Goal: Transaction & Acquisition: Purchase product/service

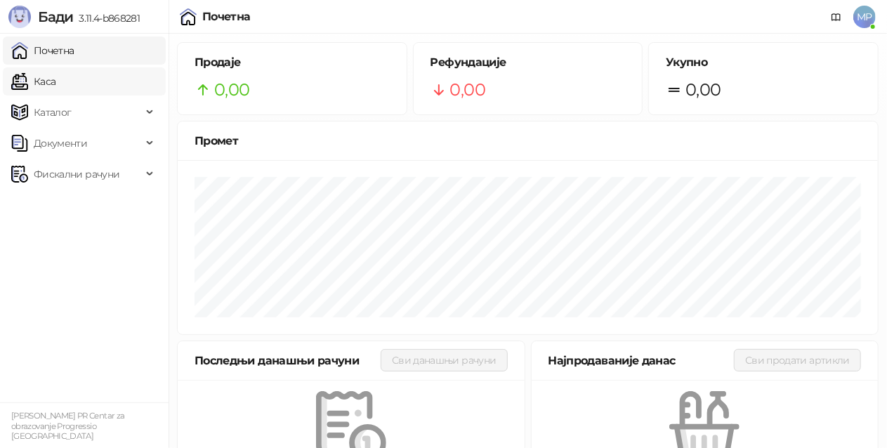
click at [55, 85] on link "Каса" at bounding box center [33, 81] width 44 height 28
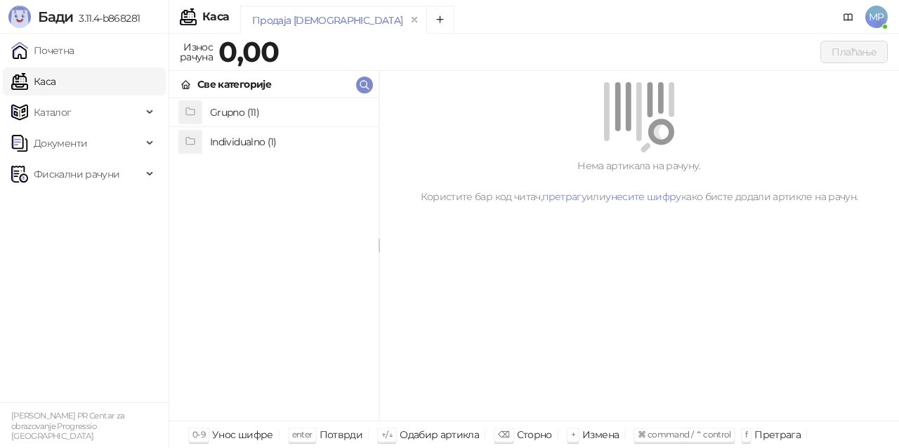
click at [279, 105] on h4 "Grupno (11)" at bounding box center [288, 112] width 157 height 22
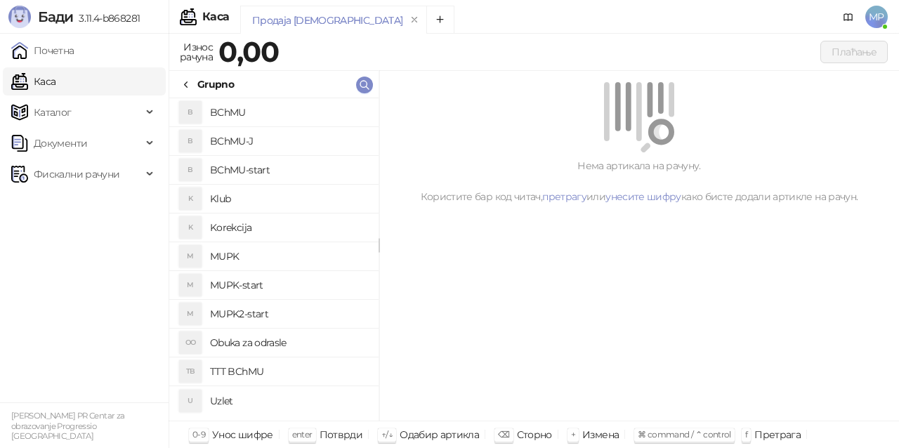
click at [281, 139] on h4 "BChMU-J" at bounding box center [288, 141] width 157 height 22
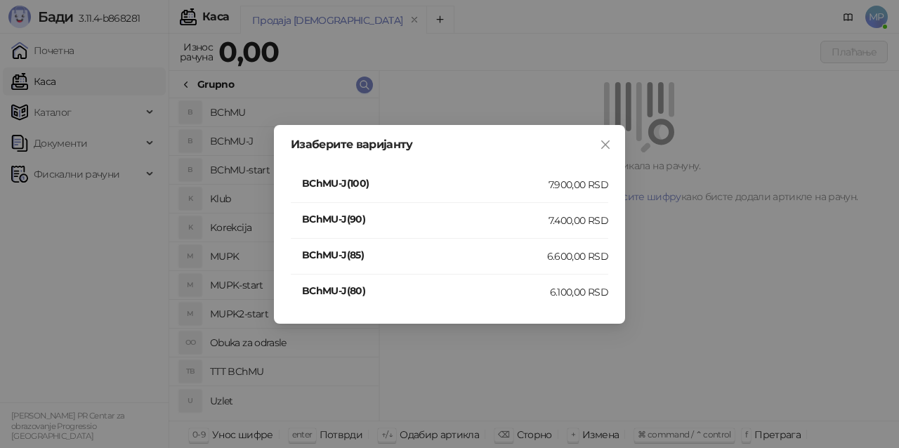
click at [563, 222] on div "7.400,00 RSD" at bounding box center [578, 220] width 60 height 15
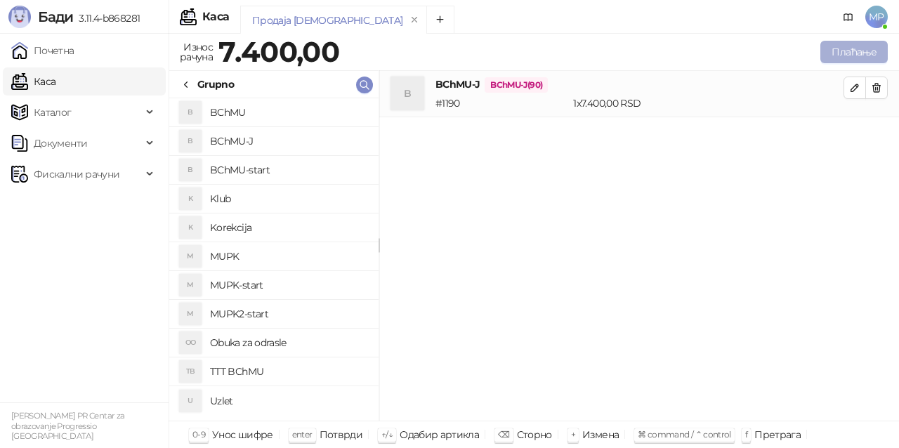
click at [840, 49] on button "Плаћање" at bounding box center [853, 52] width 67 height 22
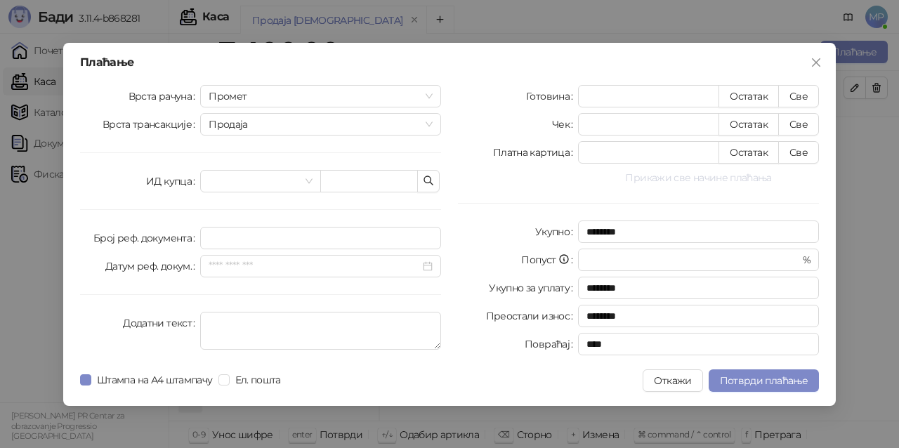
click at [689, 178] on button "Прикажи све начине плаћања" at bounding box center [698, 177] width 241 height 17
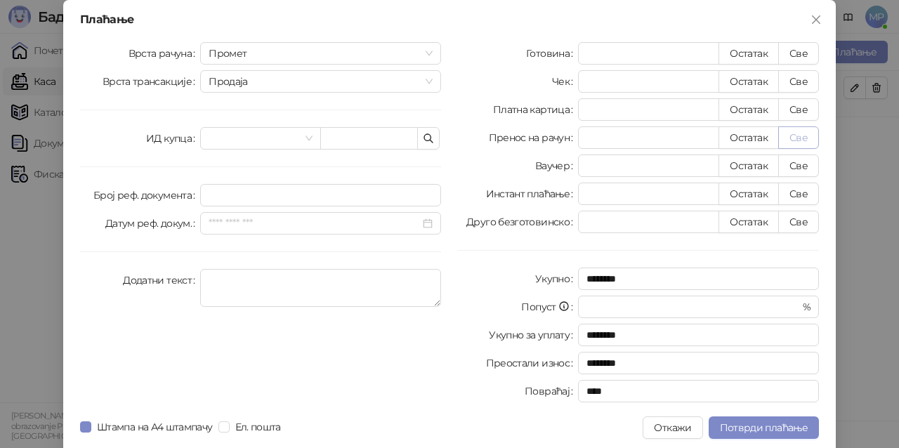
click at [801, 139] on button "Све" at bounding box center [798, 137] width 41 height 22
type input "****"
click at [770, 427] on span "Потврди плаћање" at bounding box center [764, 427] width 88 height 13
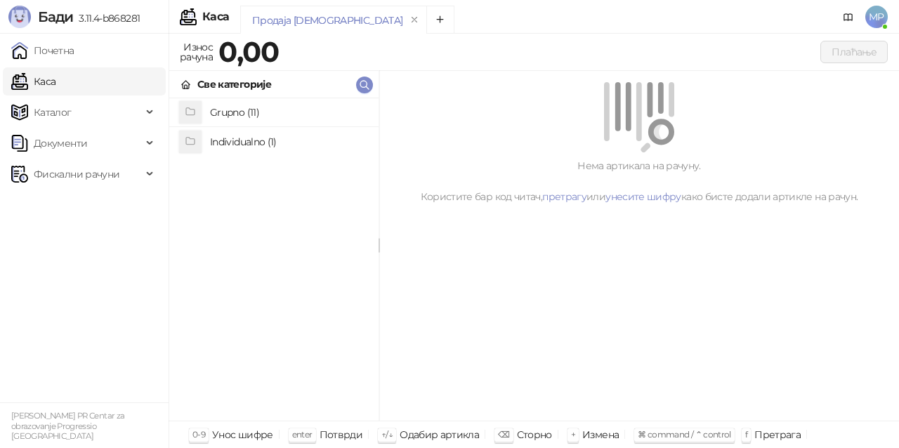
click at [286, 109] on h4 "Grupno (11)" at bounding box center [288, 112] width 157 height 22
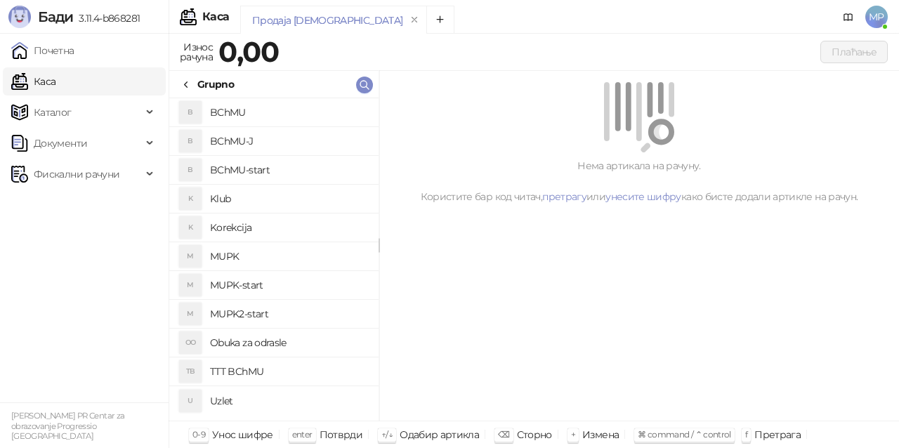
click at [318, 142] on h4 "BChMU-J" at bounding box center [288, 141] width 157 height 22
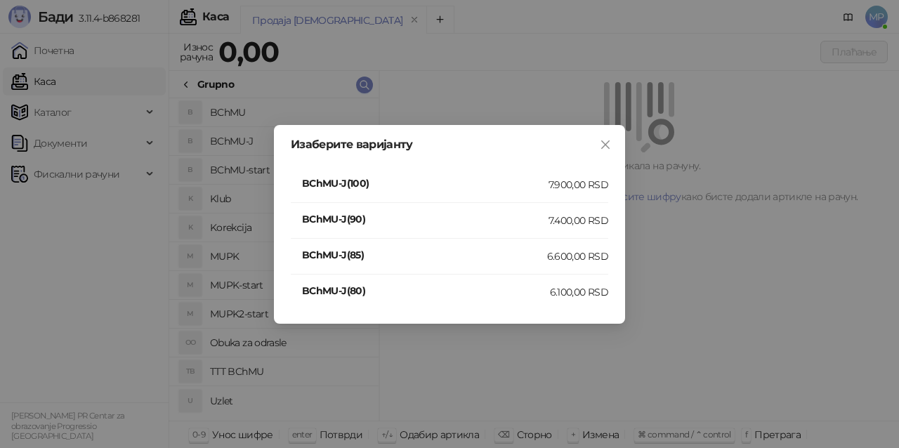
click at [583, 216] on div "7.400,00 RSD" at bounding box center [578, 220] width 60 height 15
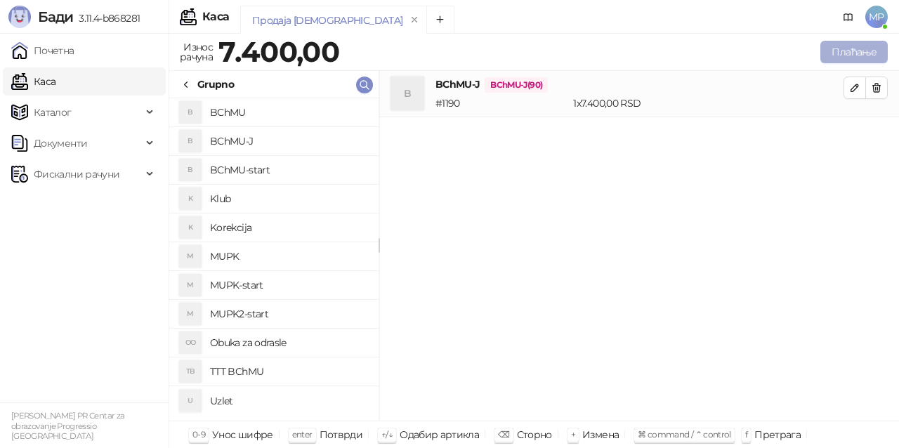
click at [847, 49] on button "Плаћање" at bounding box center [853, 52] width 67 height 22
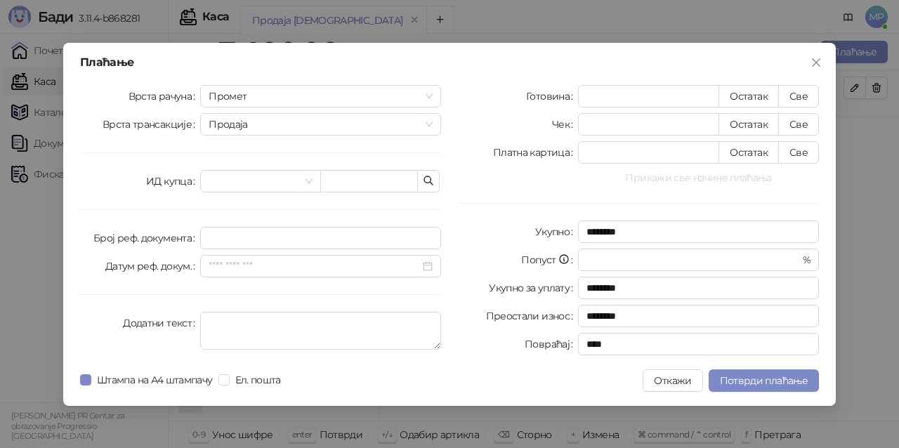
click at [693, 182] on button "Прикажи све начине плаћања" at bounding box center [698, 177] width 241 height 17
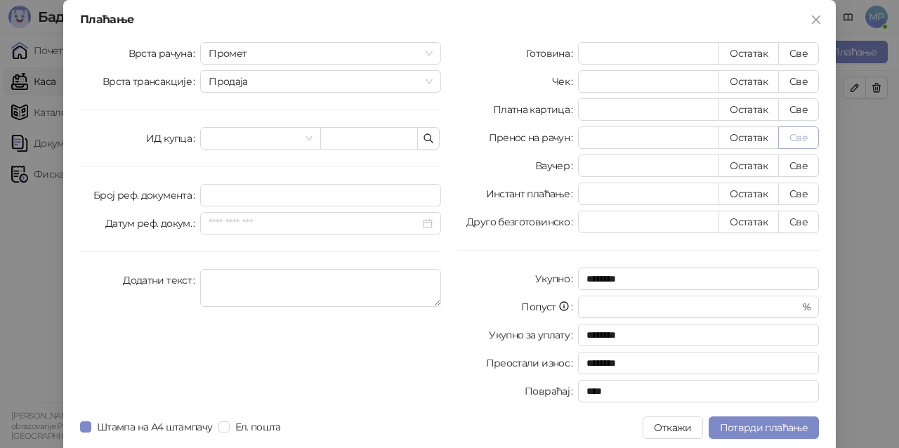
click at [784, 138] on button "Све" at bounding box center [798, 137] width 41 height 22
type input "****"
click at [753, 430] on span "Потврди плаћање" at bounding box center [764, 427] width 88 height 13
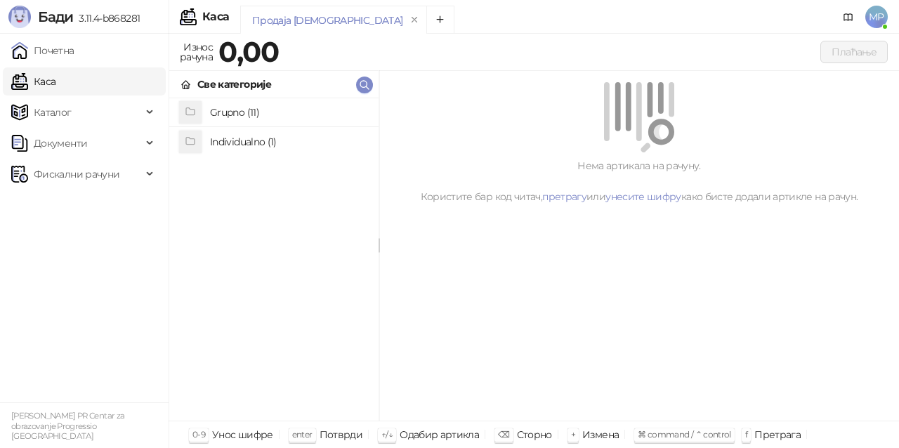
click at [250, 132] on h4 "Individualno (1)" at bounding box center [288, 142] width 157 height 22
click at [272, 110] on h4 "IPRU" at bounding box center [288, 113] width 157 height 22
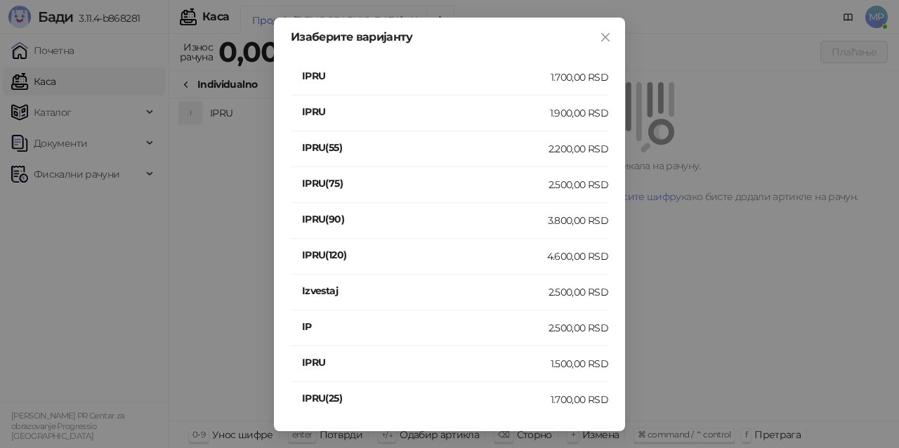
click at [571, 330] on div "2.500,00 RSD" at bounding box center [578, 327] width 60 height 15
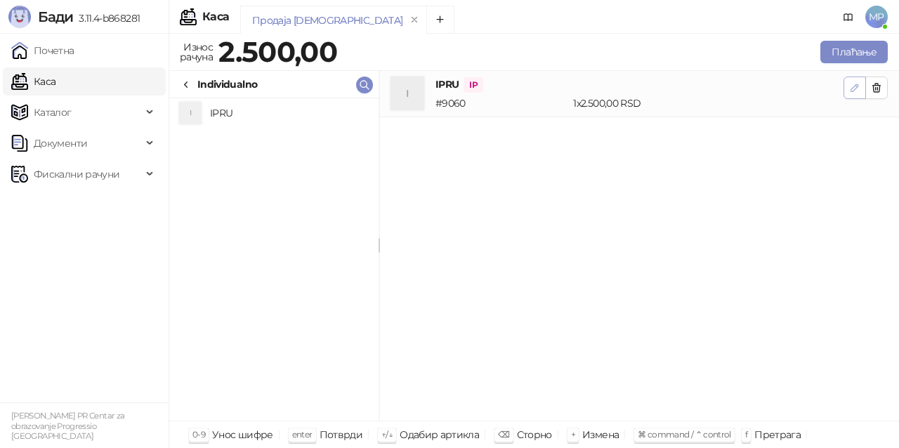
click at [852, 95] on button "button" at bounding box center [854, 88] width 22 height 22
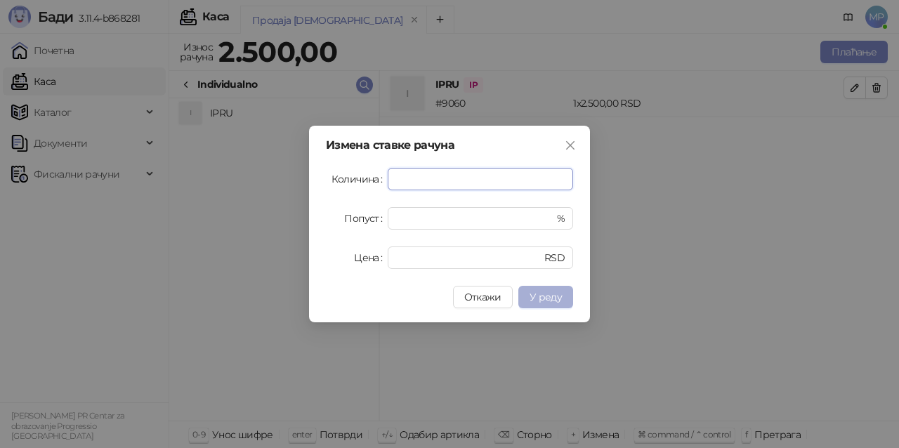
type input "*"
click at [557, 300] on span "У реду" at bounding box center [545, 297] width 32 height 13
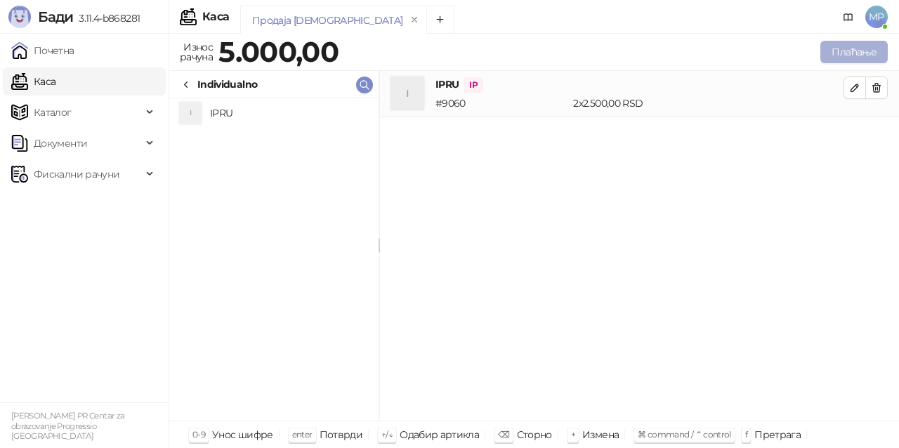
click at [852, 51] on button "Плаћање" at bounding box center [853, 52] width 67 height 22
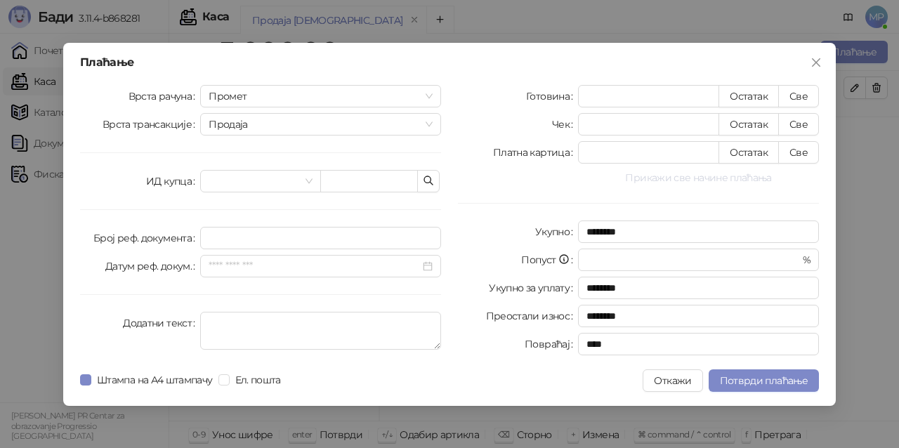
click at [707, 177] on button "Прикажи све начине плаћања" at bounding box center [698, 177] width 241 height 17
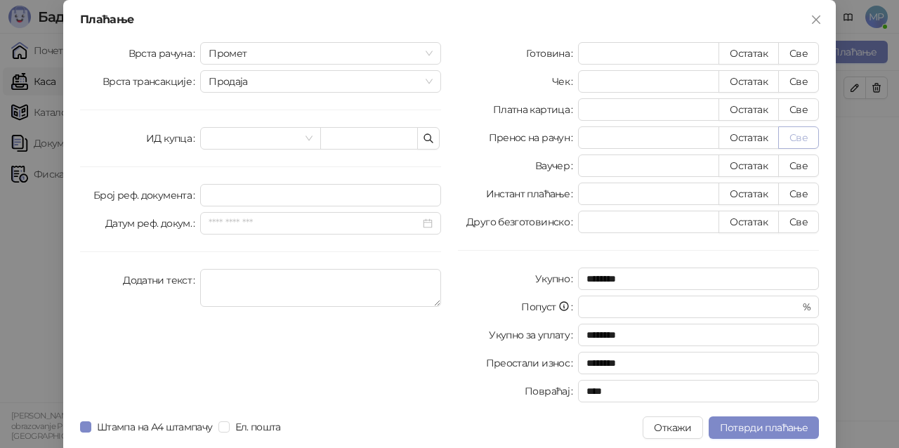
click at [802, 140] on button "Све" at bounding box center [798, 137] width 41 height 22
type input "****"
click at [743, 416] on button "Потврди плаћање" at bounding box center [763, 427] width 110 height 22
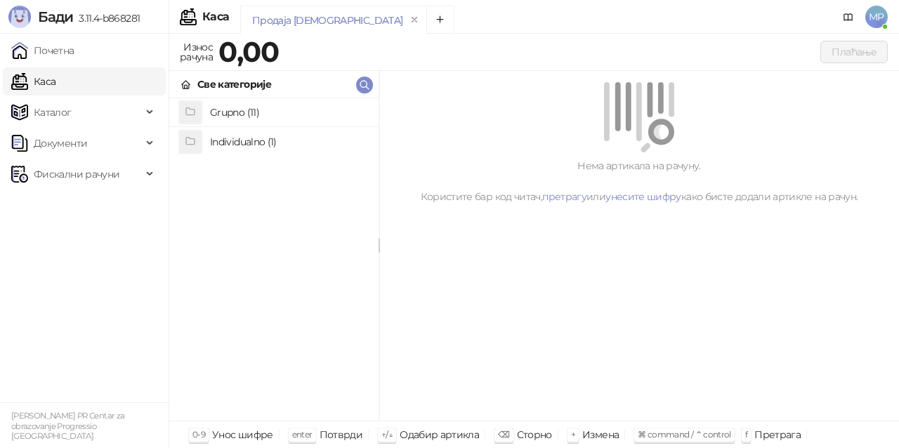
click at [262, 106] on h4 "Grupno (11)" at bounding box center [288, 112] width 157 height 22
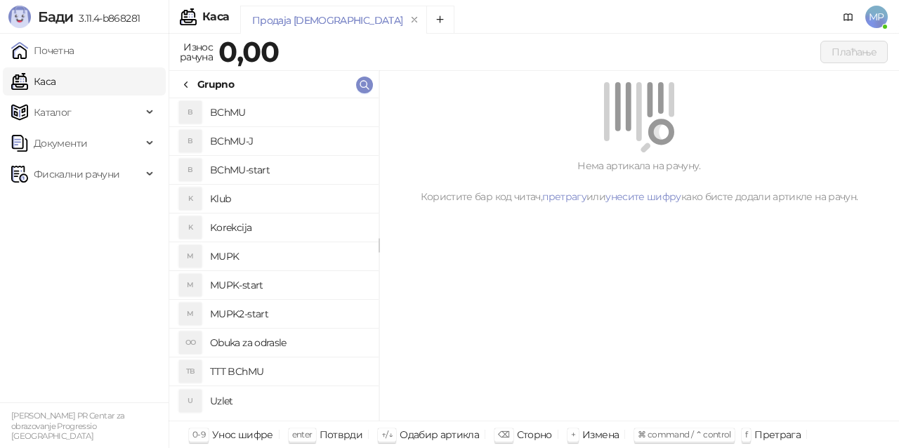
click at [263, 259] on h4 "MUPK" at bounding box center [288, 256] width 157 height 22
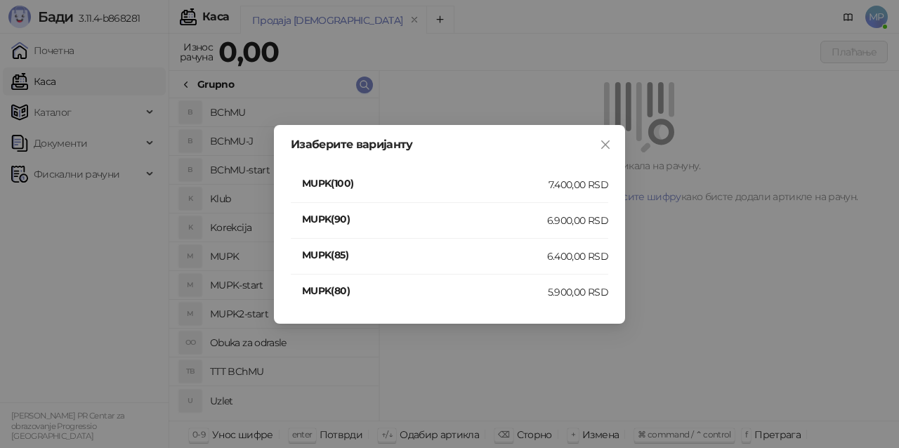
click at [579, 181] on div "7.400,00 RSD" at bounding box center [578, 184] width 60 height 15
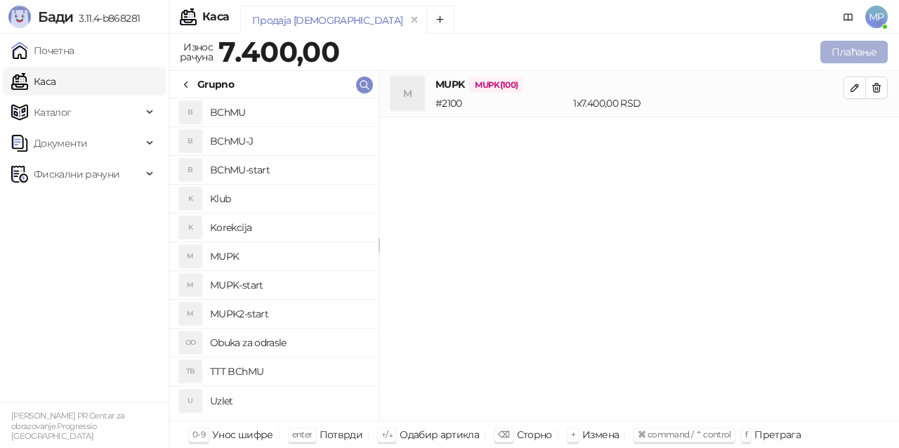
click at [864, 49] on button "Плаћање" at bounding box center [853, 52] width 67 height 22
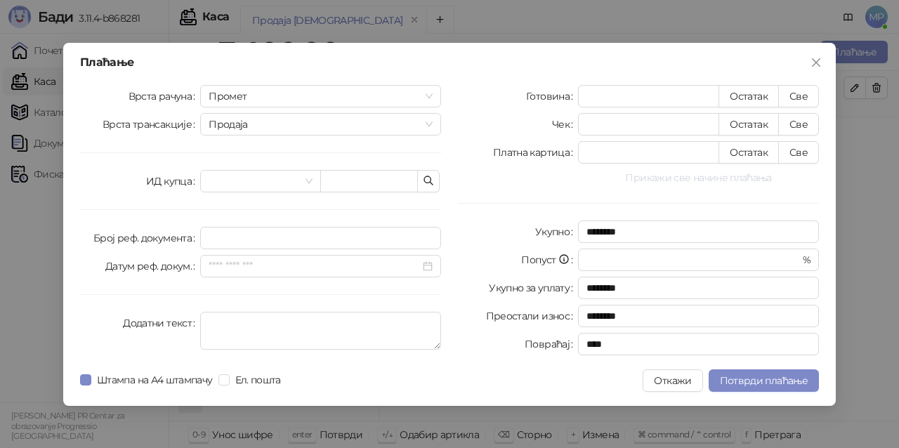
click at [707, 175] on button "Прикажи све начине плаћања" at bounding box center [698, 177] width 241 height 17
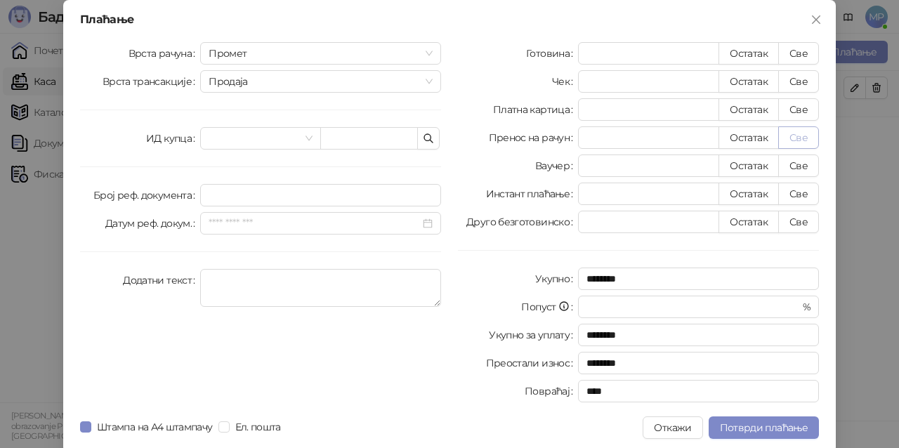
click at [795, 133] on button "Све" at bounding box center [798, 137] width 41 height 22
type input "****"
click at [774, 428] on span "Потврди плаћање" at bounding box center [764, 427] width 88 height 13
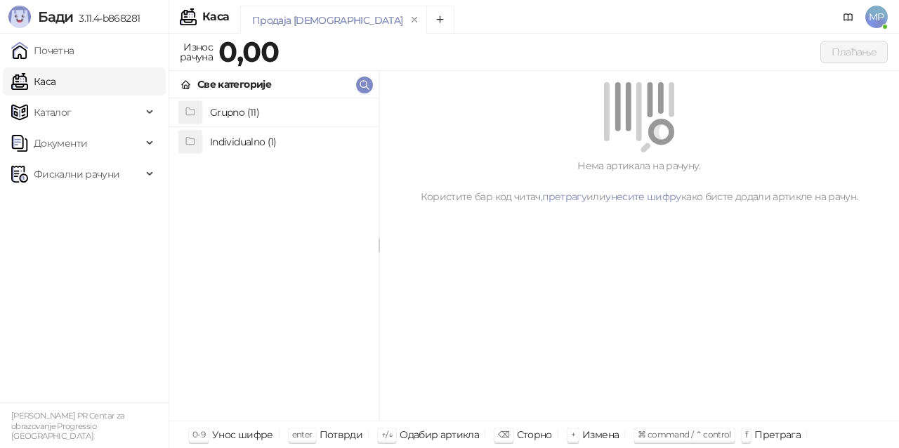
click at [242, 98] on li "Grupno (11)" at bounding box center [273, 112] width 209 height 29
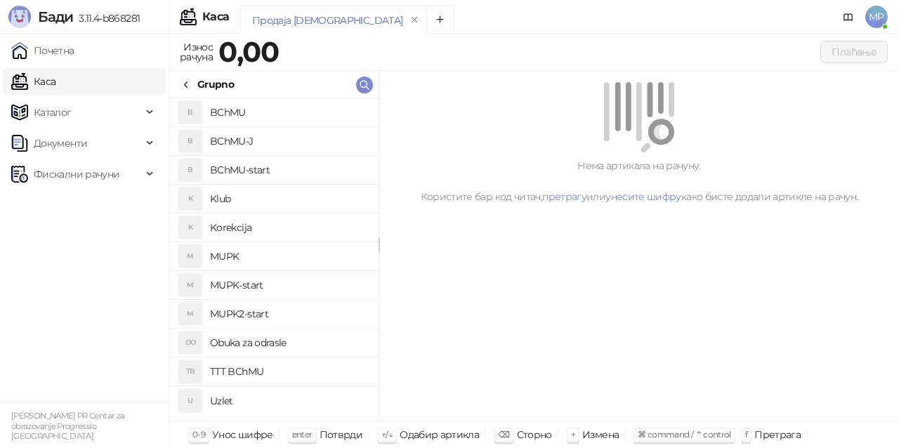
click at [268, 290] on h4 "MUPK-start" at bounding box center [288, 285] width 157 height 22
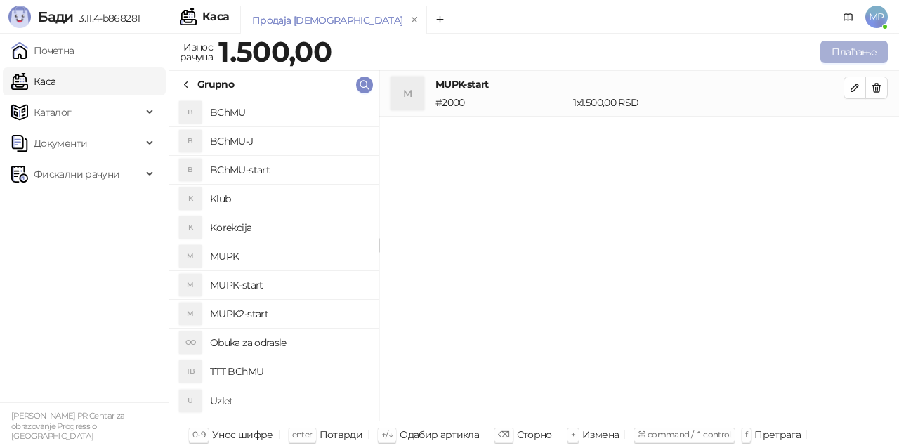
click at [871, 50] on button "Плаћање" at bounding box center [853, 52] width 67 height 22
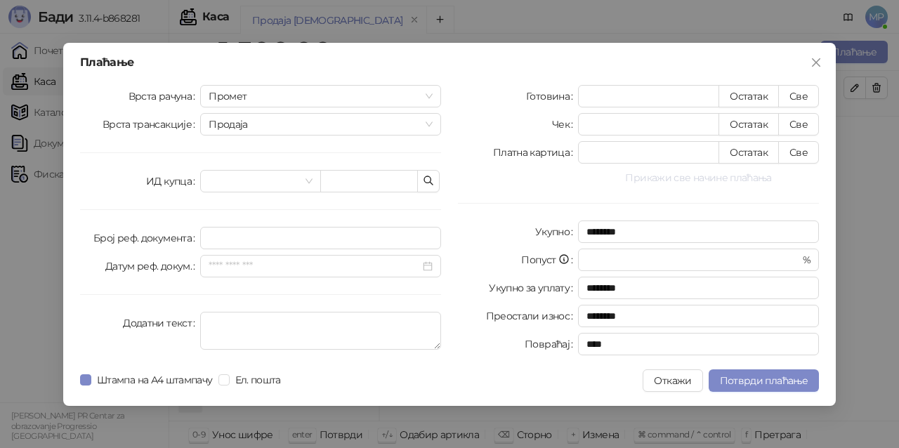
click at [666, 178] on button "Прикажи све начине плаћања" at bounding box center [698, 177] width 241 height 17
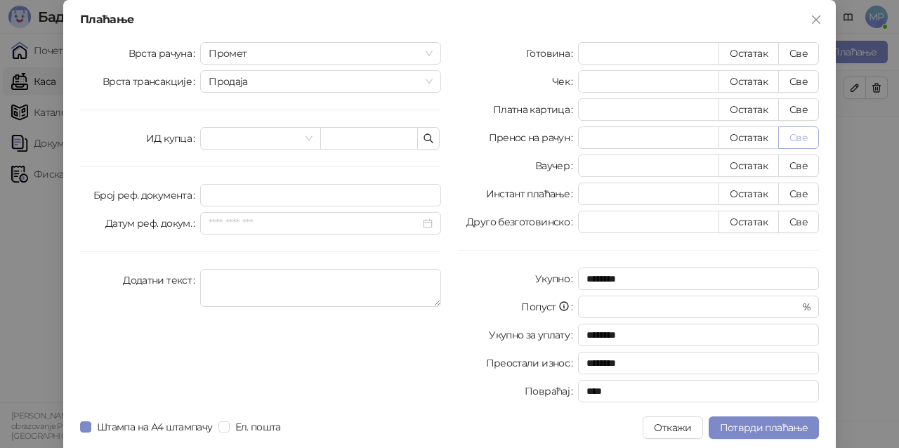
click at [802, 138] on button "Све" at bounding box center [798, 137] width 41 height 22
type input "****"
click at [773, 425] on span "Потврди плаћање" at bounding box center [764, 427] width 88 height 13
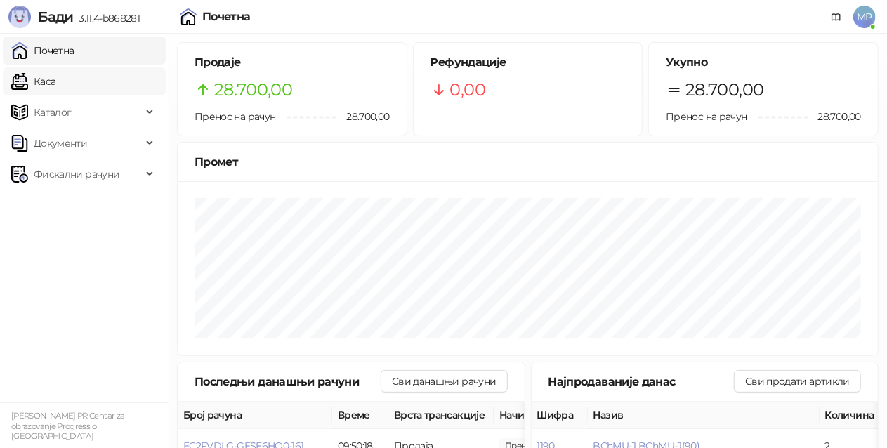
click at [55, 83] on link "Каса" at bounding box center [33, 81] width 44 height 28
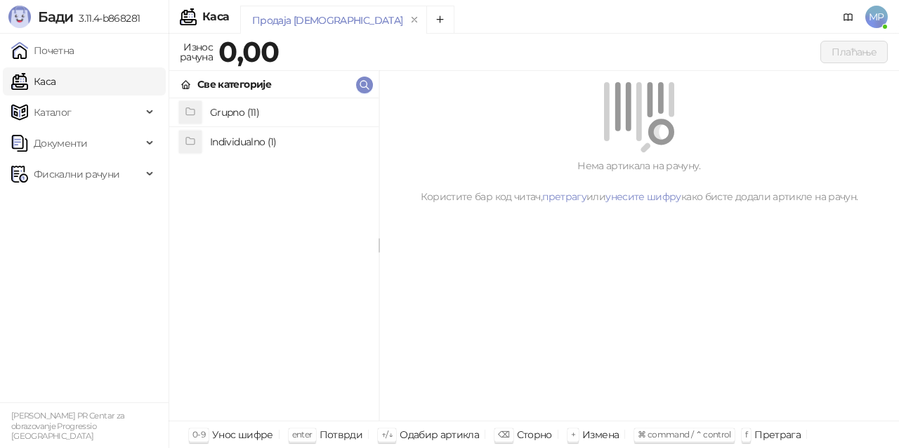
click at [251, 143] on h4 "Individualno (1)" at bounding box center [288, 142] width 157 height 22
click at [254, 114] on h4 "IPRU" at bounding box center [288, 113] width 157 height 22
click at [192, 81] on div "Individualno" at bounding box center [218, 84] width 77 height 15
click at [256, 112] on h4 "Grupno (11)" at bounding box center [288, 112] width 157 height 22
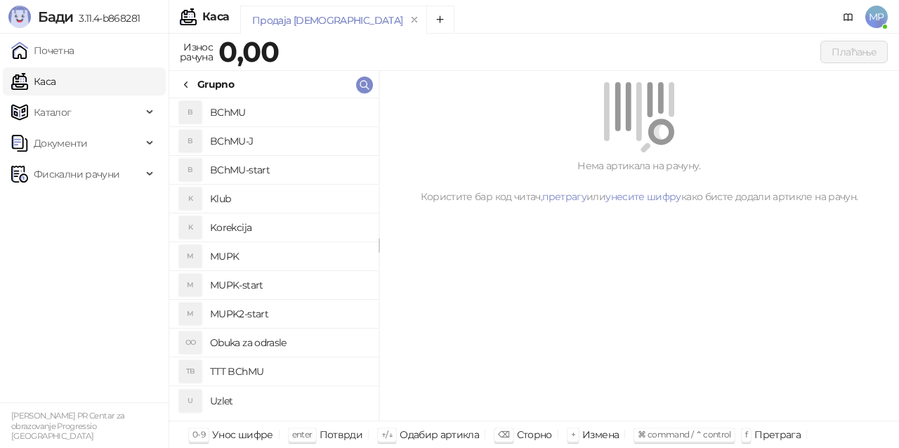
click at [300, 256] on h4 "MUPK" at bounding box center [288, 256] width 157 height 22
click at [274, 279] on h4 "MUPK-start" at bounding box center [288, 285] width 157 height 22
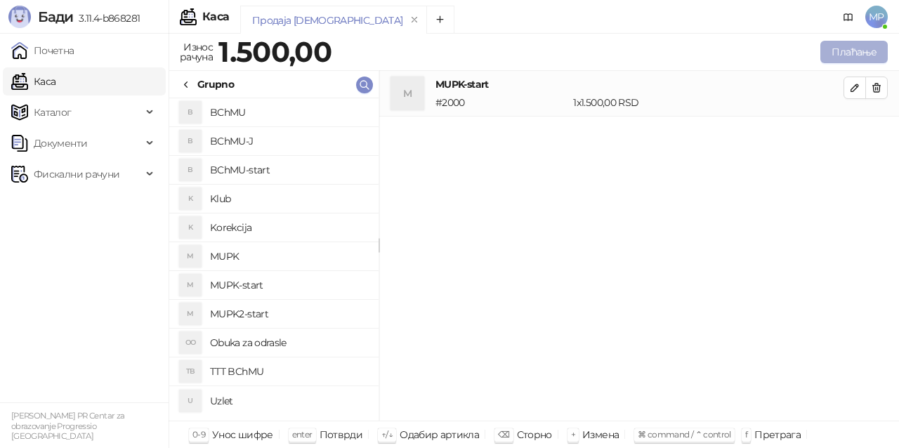
click at [861, 52] on button "Плаћање" at bounding box center [853, 52] width 67 height 22
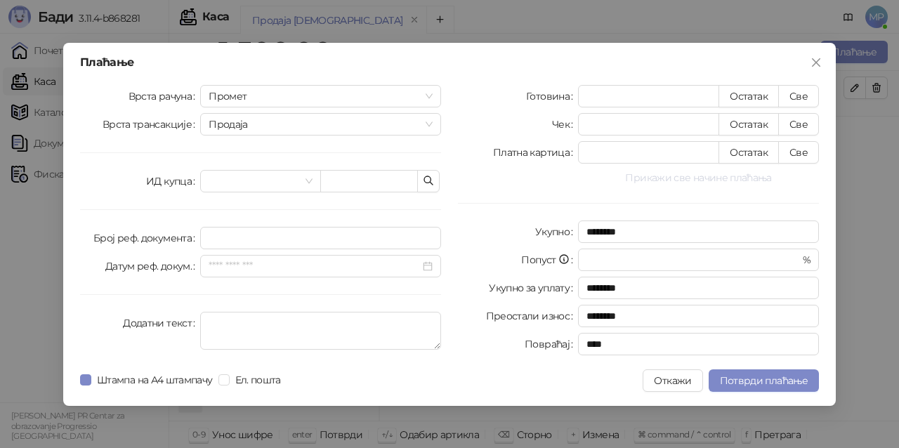
click at [722, 173] on button "Прикажи све начине плаћања" at bounding box center [698, 177] width 241 height 17
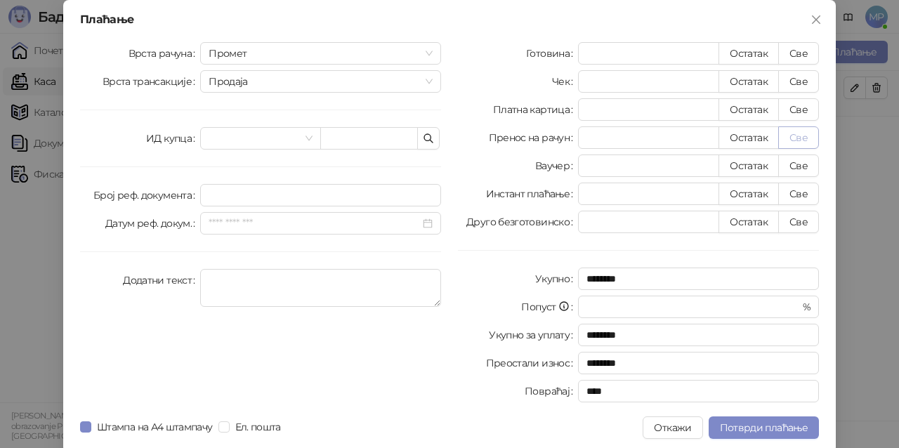
click at [796, 140] on button "Све" at bounding box center [798, 137] width 41 height 22
type input "****"
click at [766, 422] on span "Потврди плаћање" at bounding box center [764, 427] width 88 height 13
